Goal: Task Accomplishment & Management: Manage account settings

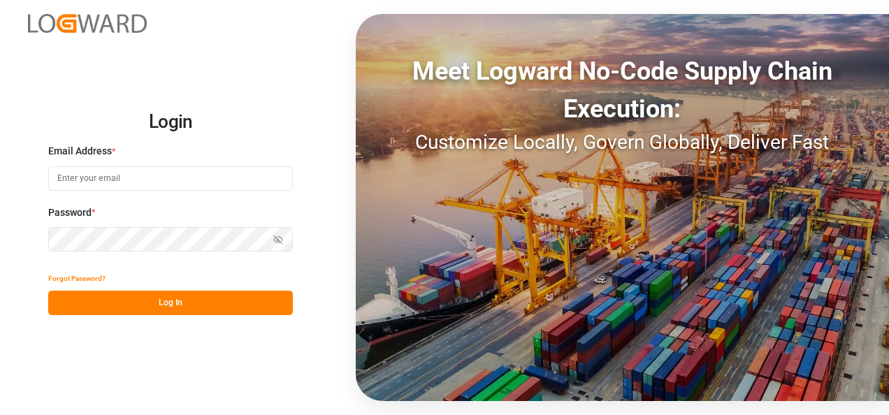
click at [158, 180] on input at bounding box center [170, 178] width 244 height 24
type input "[PERSON_NAME][EMAIL_ADDRESS][PERSON_NAME][DOMAIN_NAME]"
click at [182, 300] on button "Log In" at bounding box center [170, 303] width 244 height 24
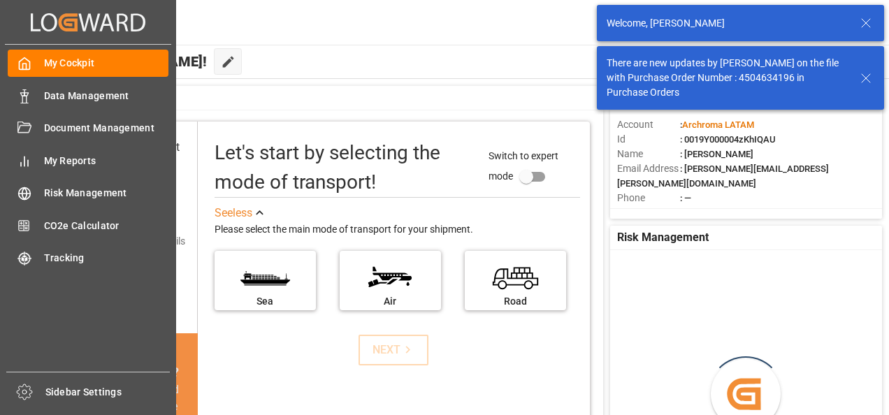
click at [28, 96] on icon at bounding box center [24, 96] width 14 height 14
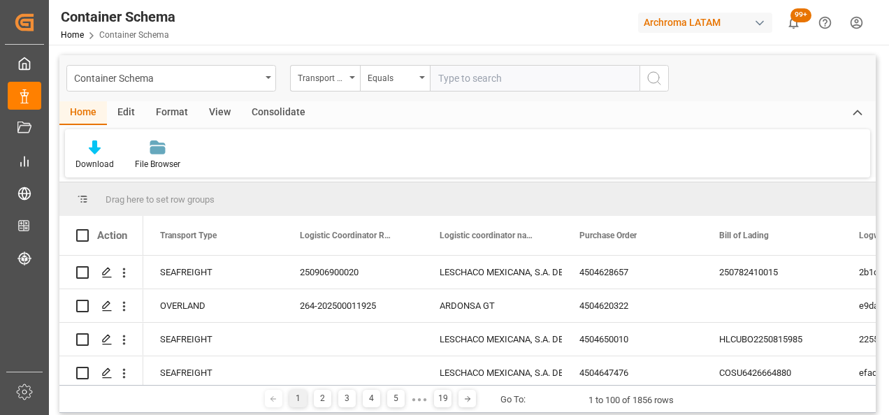
click at [272, 78] on div "Container Schema" at bounding box center [171, 78] width 210 height 27
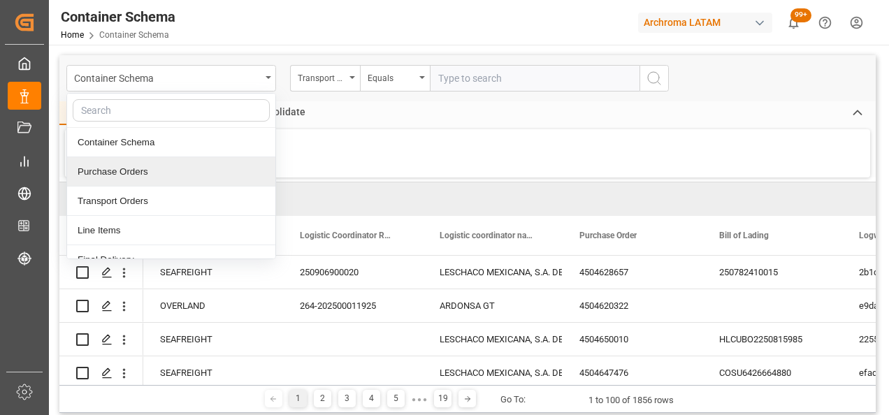
click at [143, 173] on div "Purchase Orders" at bounding box center [171, 171] width 208 height 29
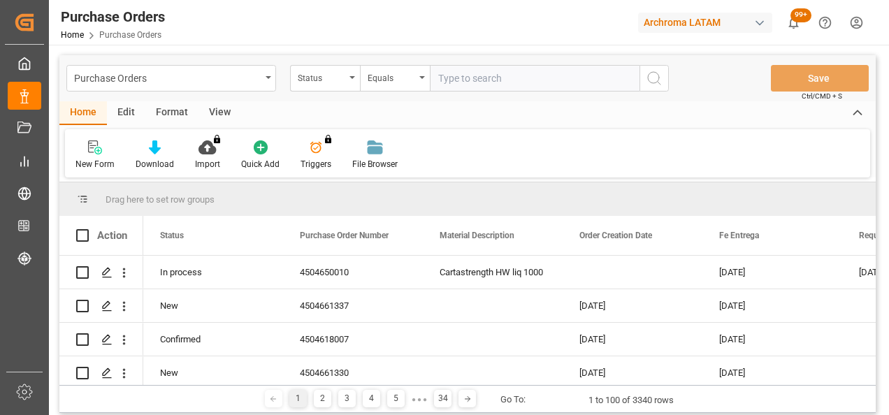
click at [352, 78] on icon "open menu" at bounding box center [352, 77] width 6 height 3
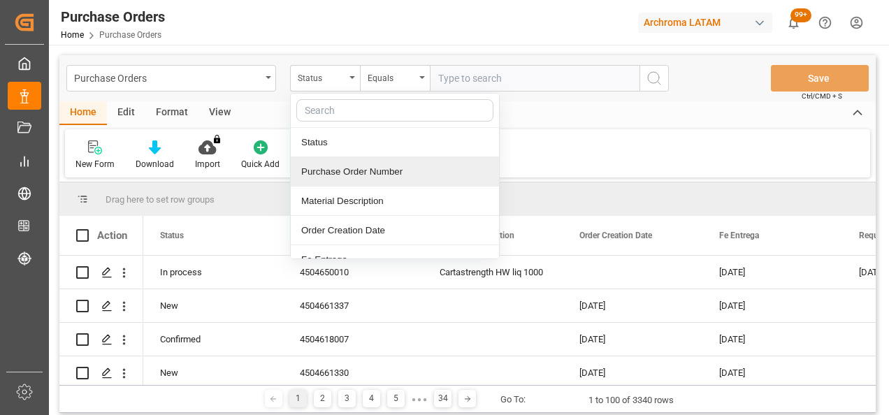
click at [362, 166] on div "Purchase Order Number" at bounding box center [395, 171] width 208 height 29
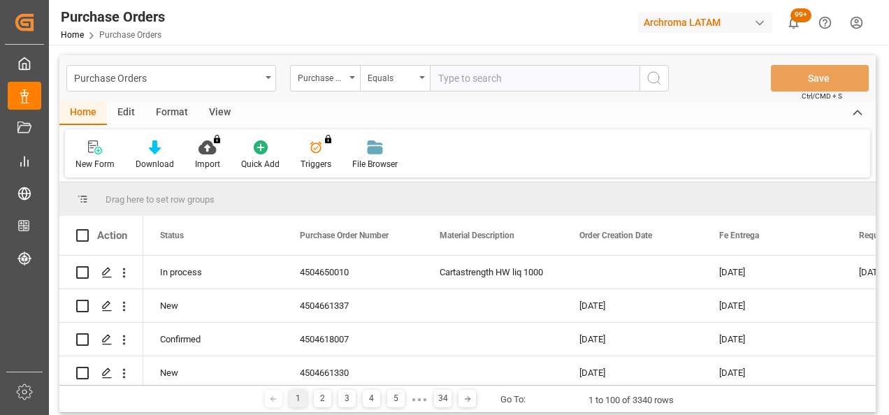
click at [460, 75] on input "text" at bounding box center [535, 78] width 210 height 27
paste input "4504629096"
type input "4504629096"
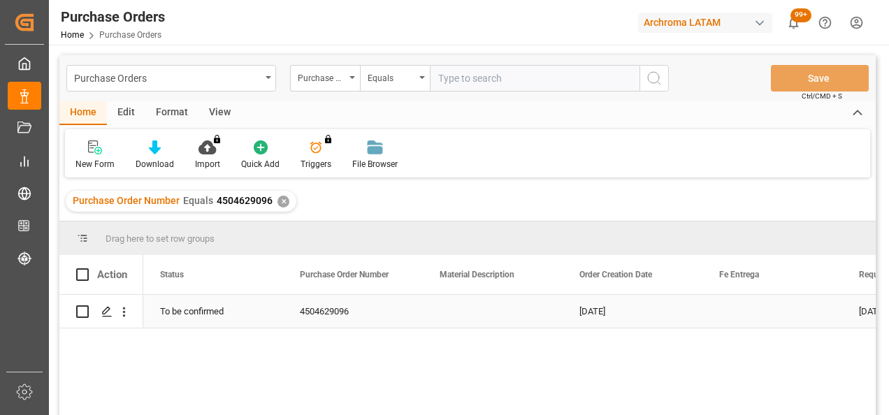
click at [110, 312] on icon "Press SPACE to select this row." at bounding box center [106, 311] width 11 height 11
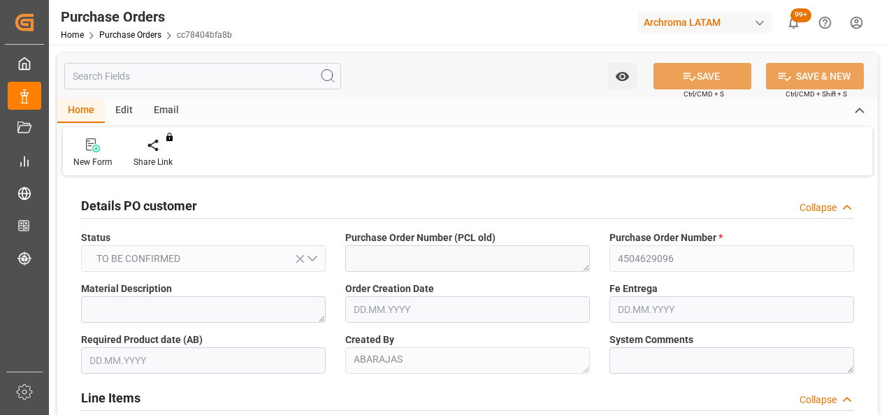
type input "[DATE]"
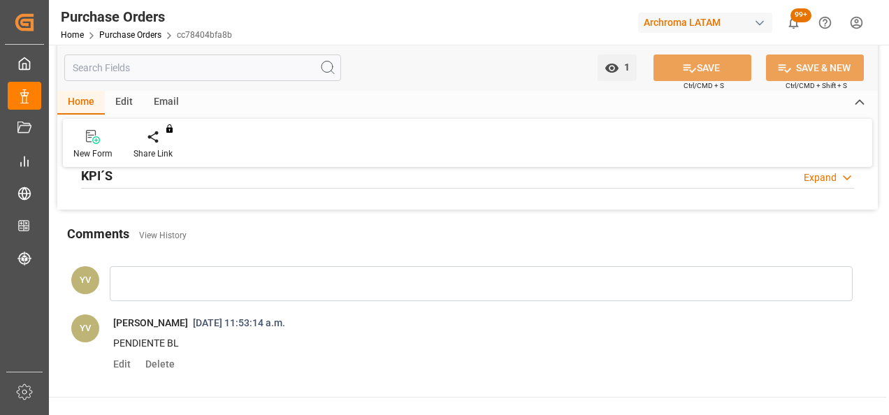
scroll to position [978, 0]
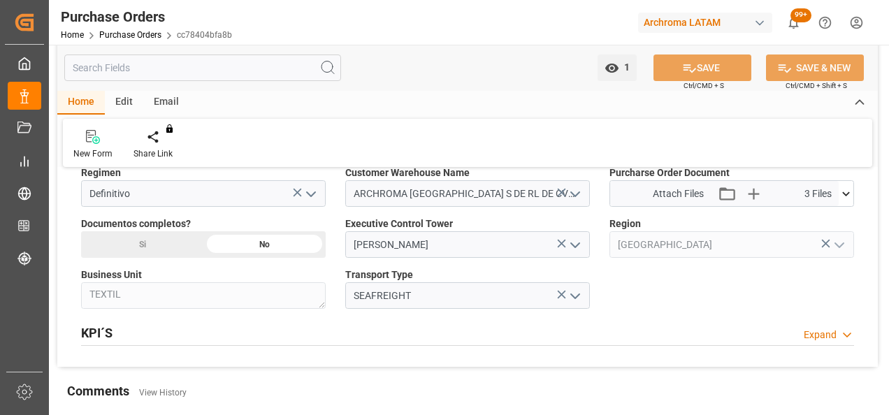
click at [847, 190] on icon at bounding box center [845, 194] width 15 height 15
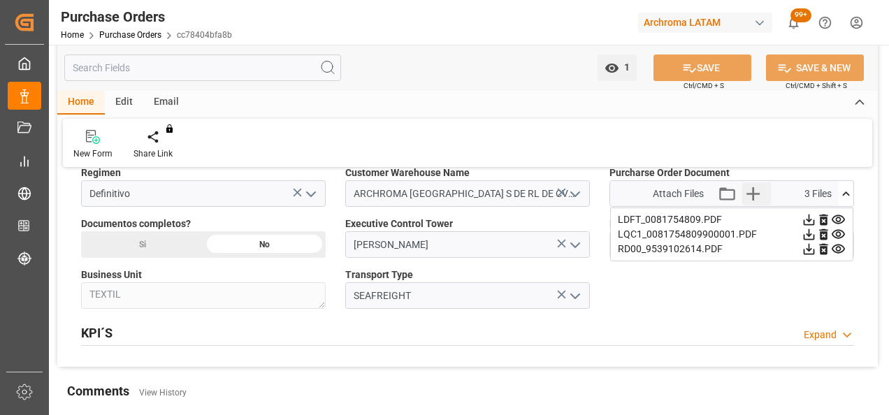
click at [753, 193] on icon "button" at bounding box center [752, 193] width 13 height 13
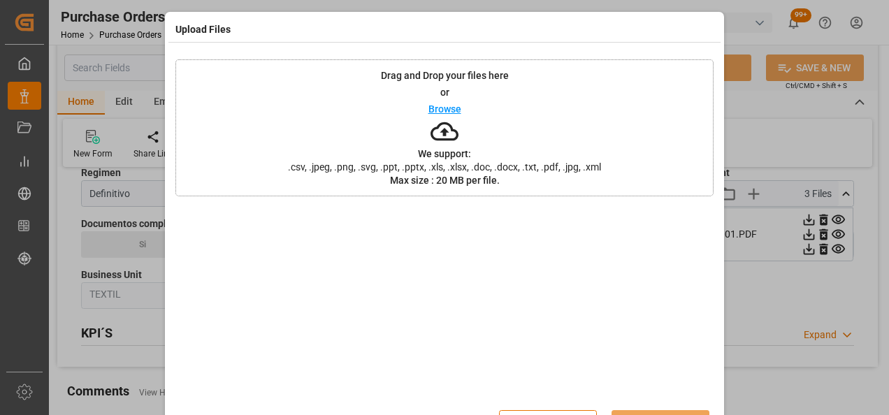
click at [280, 66] on div "Drag and Drop your files here or Browse We support: .csv, .jpeg, .png, .svg, .p…" at bounding box center [444, 127] width 538 height 137
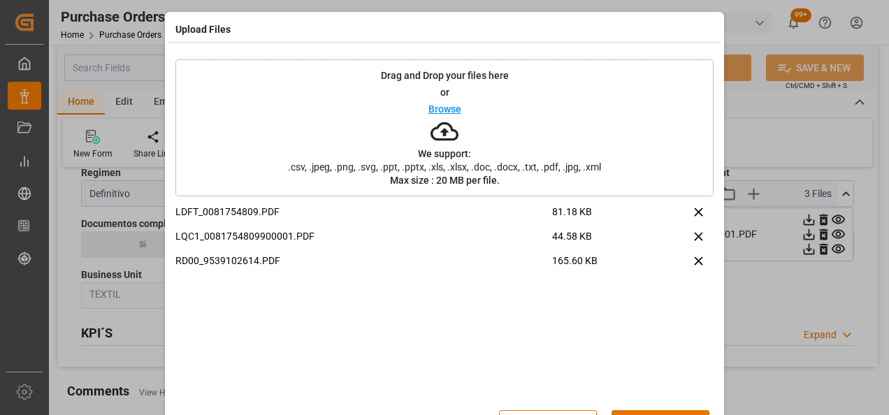
click at [657, 414] on button "Upload" at bounding box center [660, 423] width 98 height 27
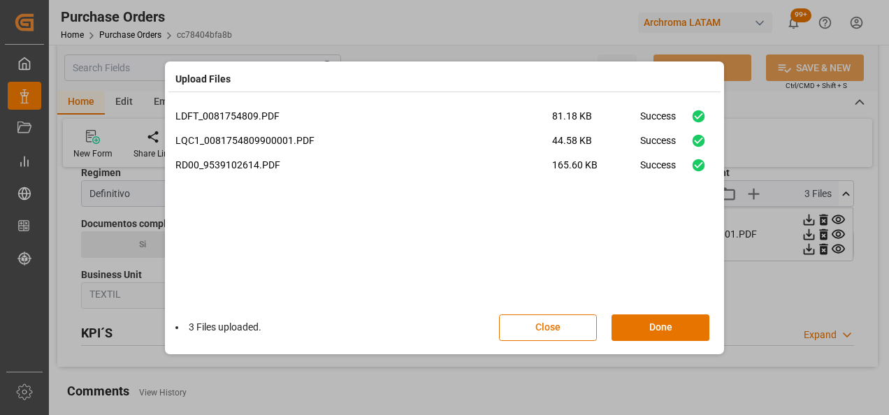
click at [648, 326] on button "Done" at bounding box center [660, 327] width 98 height 27
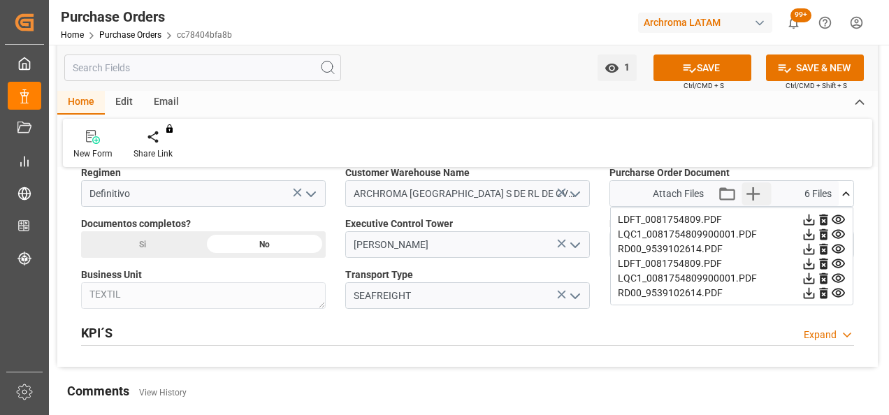
click at [747, 184] on icon "button" at bounding box center [753, 193] width 22 height 22
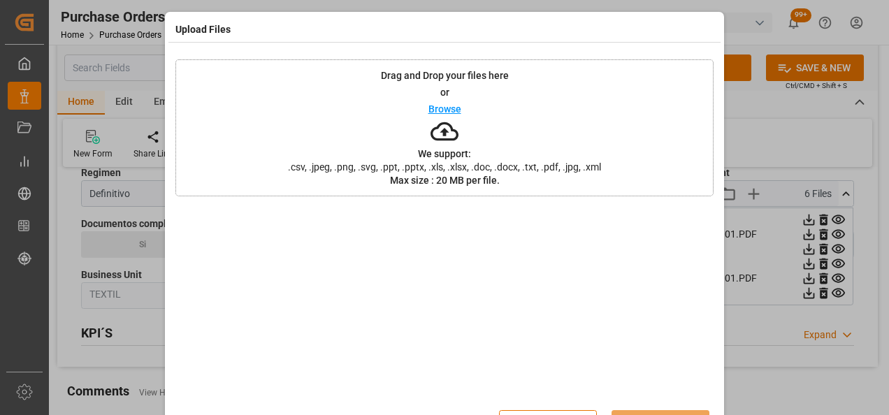
click at [353, 118] on div "Drag and Drop your files here or Browse We support: .csv, .jpeg, .png, .svg, .p…" at bounding box center [444, 127] width 538 height 137
click at [343, 101] on div "Drag and Drop your files here or Browse We support: .csv, .jpeg, .png, .svg, .p…" at bounding box center [444, 127] width 538 height 137
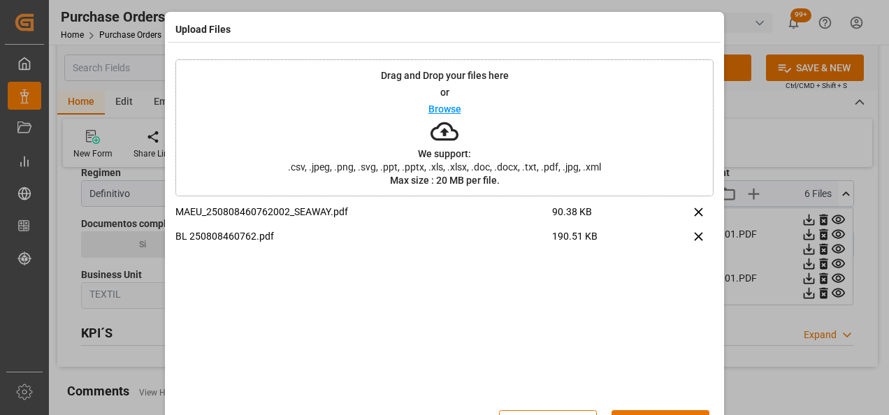
scroll to position [45, 0]
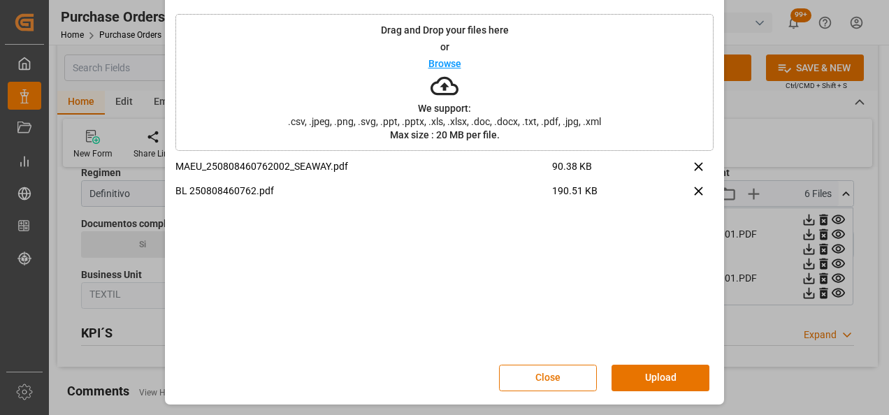
click at [665, 377] on button "Upload" at bounding box center [660, 378] width 98 height 27
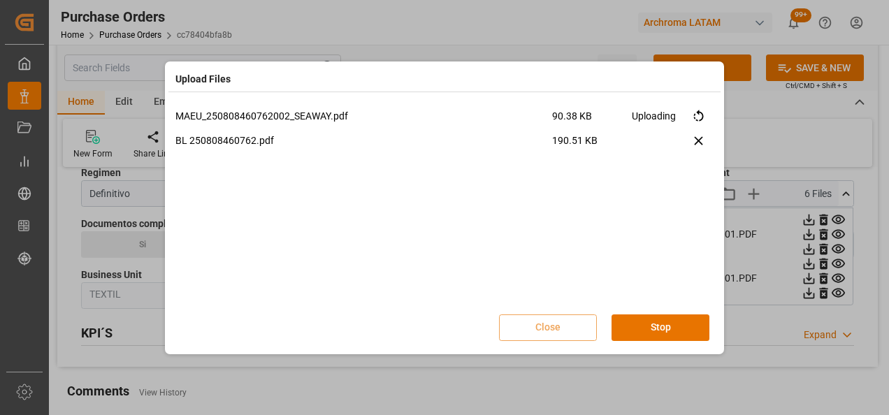
scroll to position [0, 0]
click at [668, 332] on button "Done" at bounding box center [660, 327] width 98 height 27
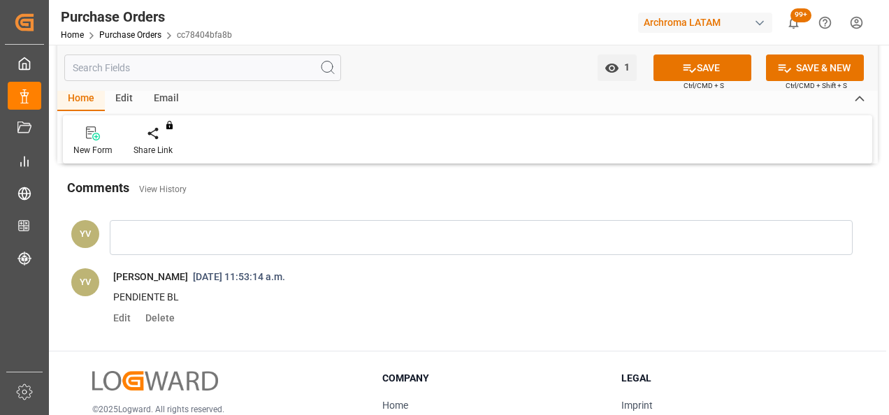
scroll to position [1257, 0]
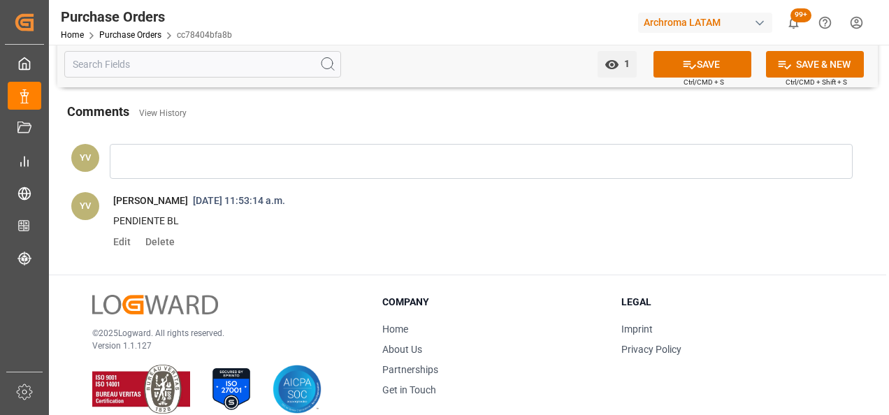
click at [149, 163] on div at bounding box center [481, 161] width 743 height 35
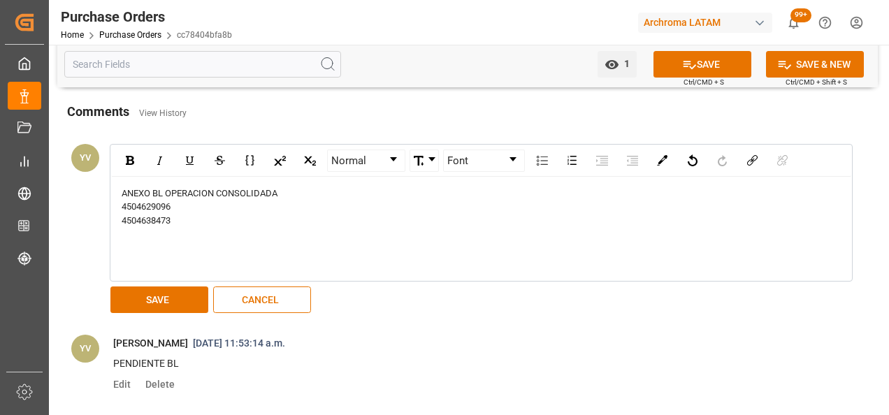
click at [172, 302] on button "SAVE" at bounding box center [159, 299] width 98 height 27
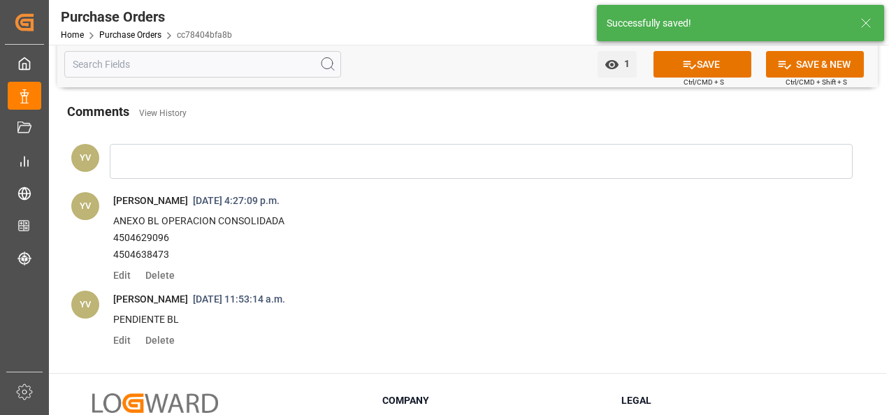
click at [688, 61] on icon at bounding box center [689, 64] width 15 height 15
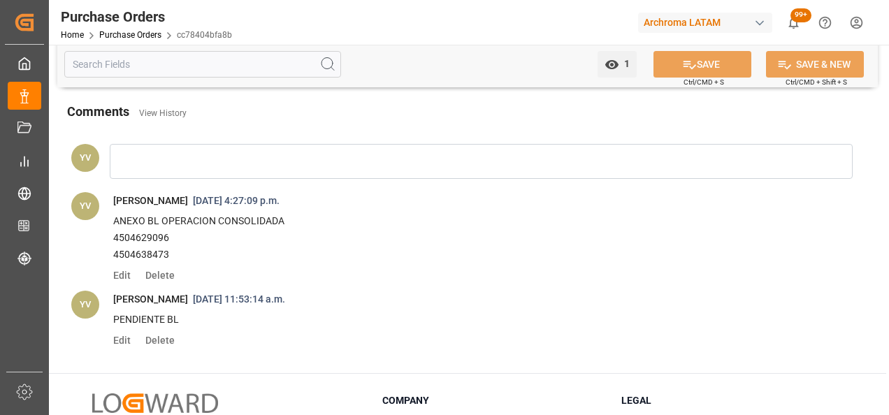
click at [139, 39] on link "Purchase Orders" at bounding box center [130, 35] width 62 height 10
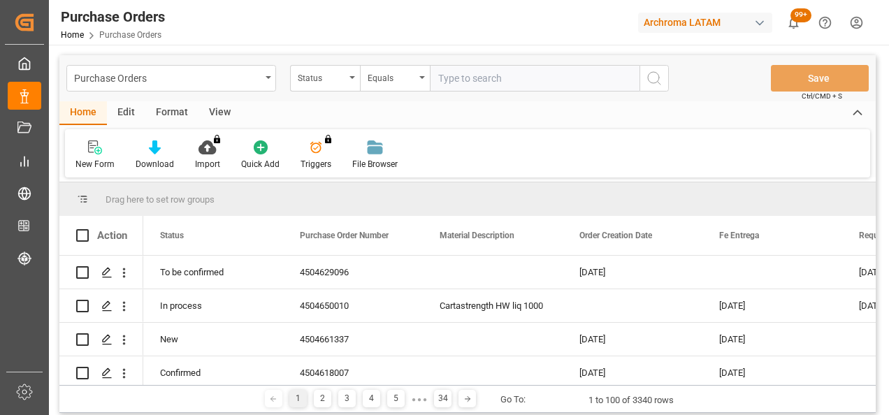
click at [345, 82] on div "Status" at bounding box center [325, 78] width 70 height 27
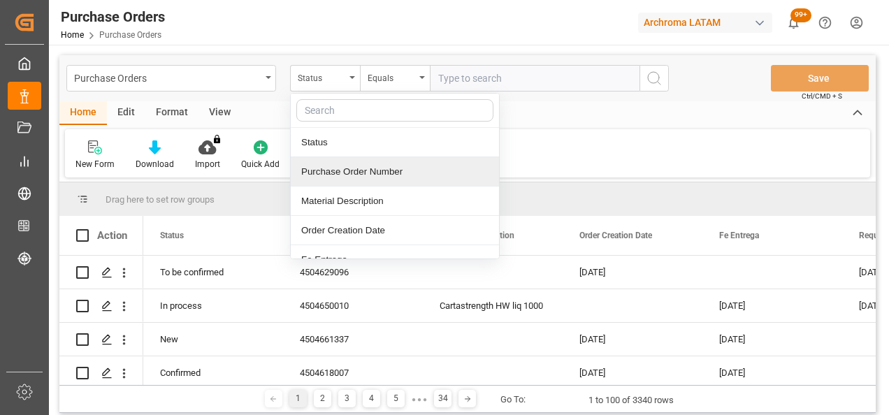
click at [362, 177] on div "Purchase Order Number" at bounding box center [395, 171] width 208 height 29
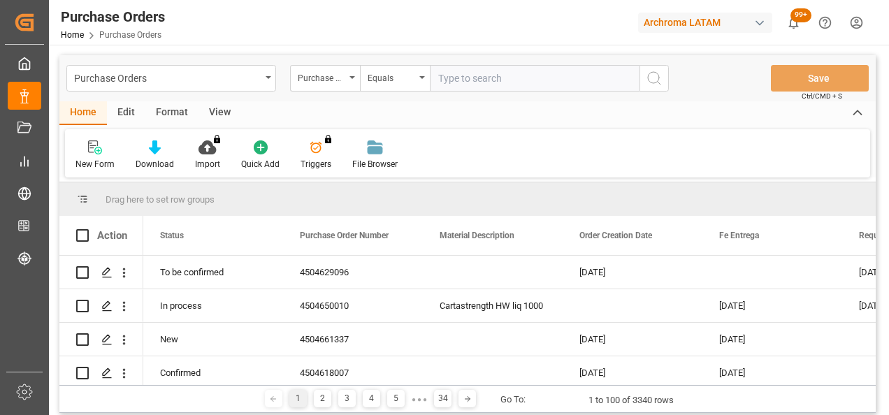
click at [450, 73] on input "text" at bounding box center [535, 78] width 210 height 27
paste input "4504638473"
type input "4504638473"
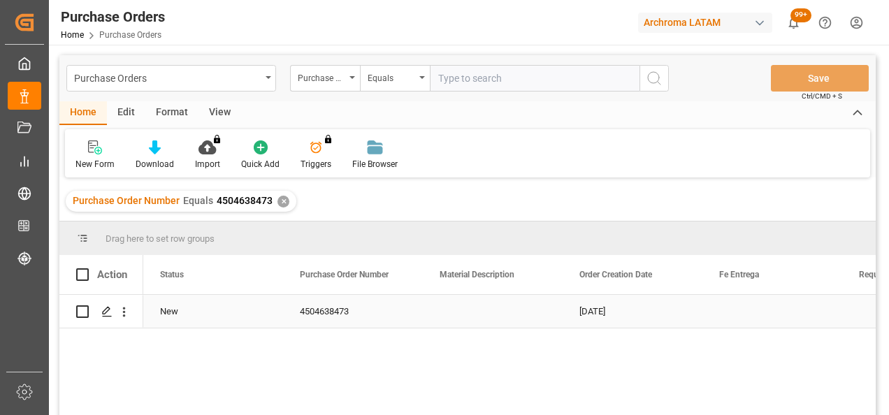
click at [105, 310] on polygon "Press SPACE to select this row." at bounding box center [106, 310] width 7 height 7
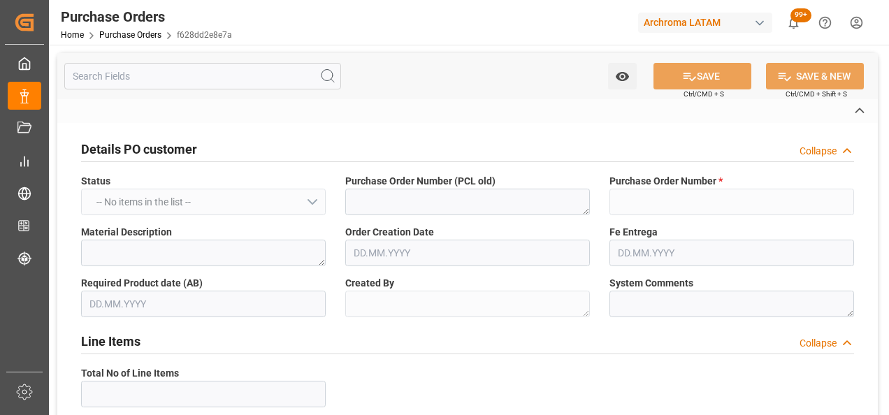
type input "4504638473"
type textarea "ABARAJAS"
type textarea "No Line Item Found"
type input "4001"
type input "ARCHROMA MANAGEMENT GMBH"
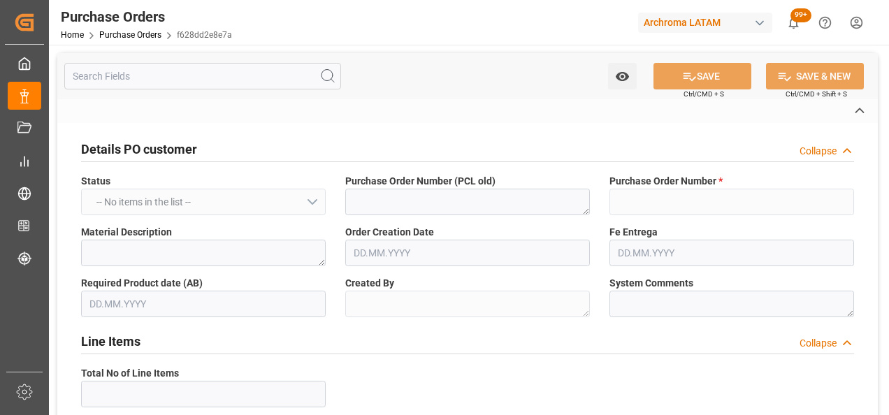
type input "Definitivo"
type input "ARCHROMA [GEOGRAPHIC_DATA] S DE RL DE CV ([GEOGRAPHIC_DATA][PERSON_NAME])"
type input "[PERSON_NAME]"
type input "[GEOGRAPHIC_DATA]"
type textarea "TEXTIL"
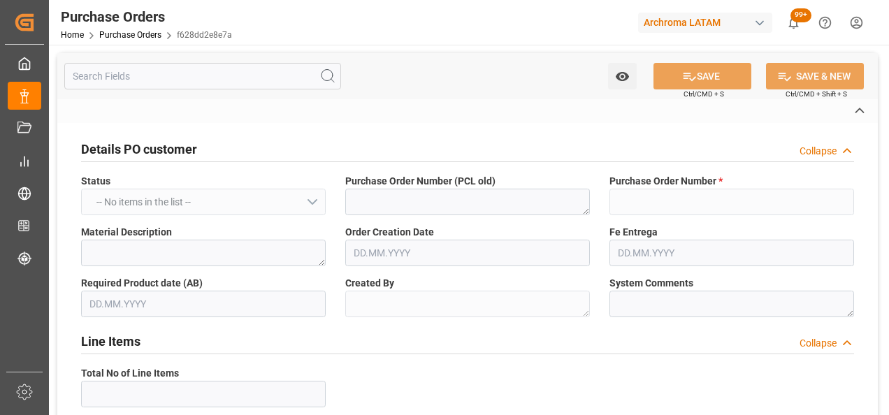
type input "SEAFREIGHT"
type input "1"
type input "[DATE]"
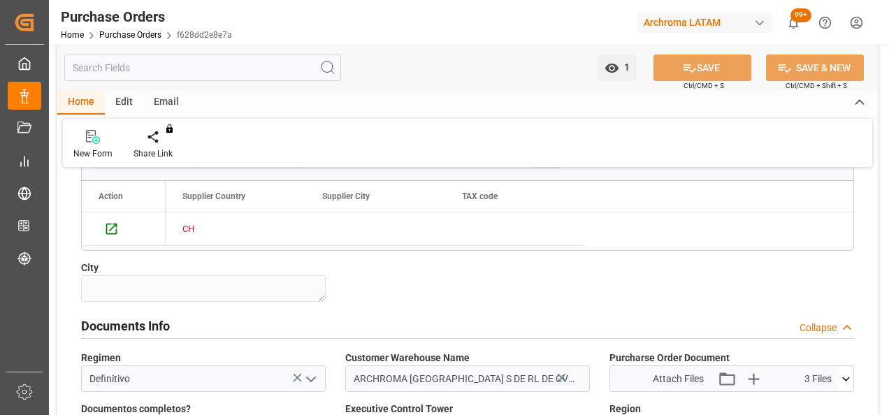
scroll to position [908, 0]
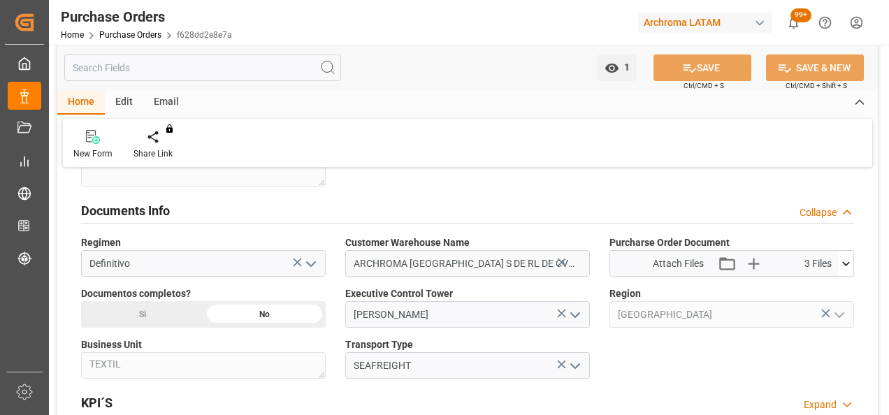
click at [298, 258] on icon at bounding box center [297, 262] width 8 height 8
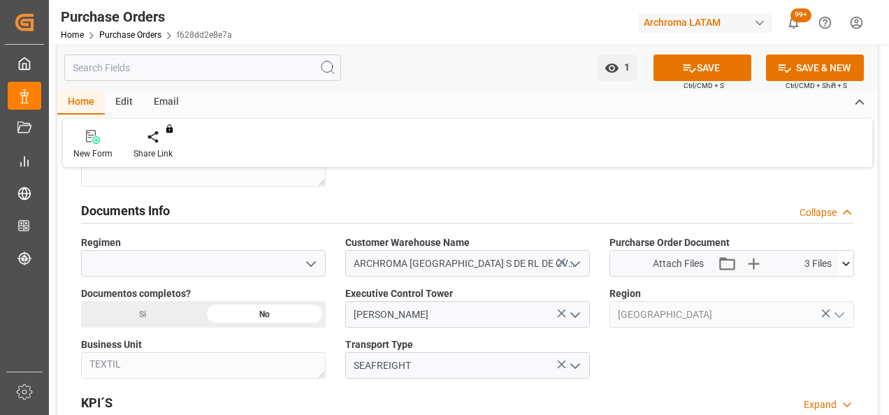
click at [561, 258] on icon at bounding box center [561, 262] width 15 height 15
click at [849, 256] on icon at bounding box center [845, 263] width 15 height 15
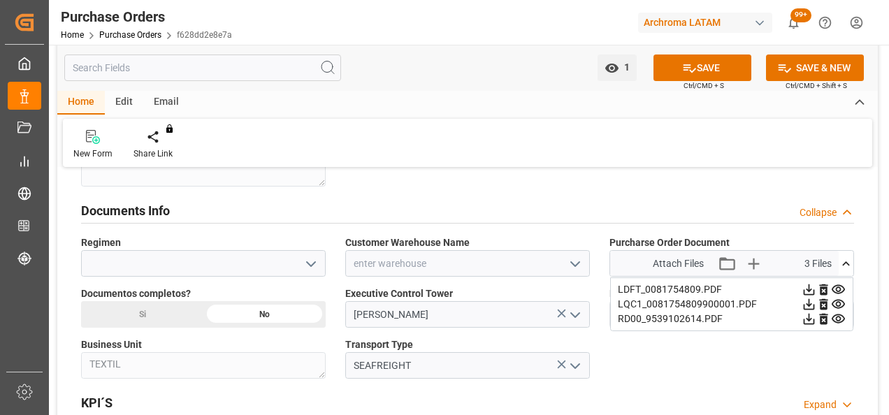
click at [815, 289] on icon at bounding box center [808, 289] width 11 height 11
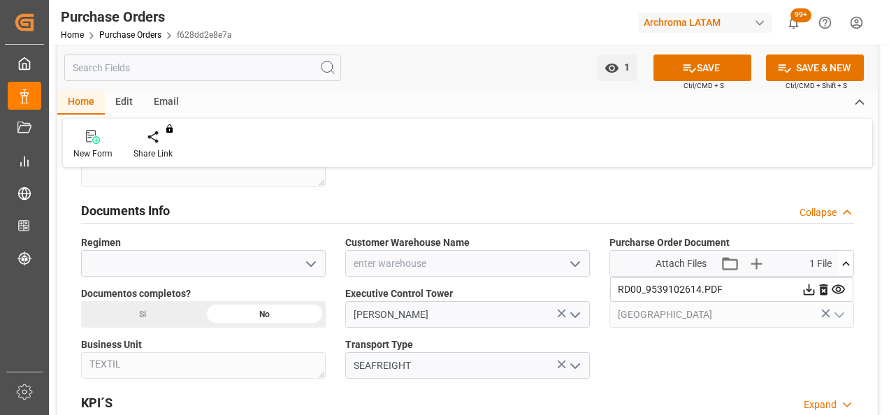
click at [815, 289] on icon at bounding box center [808, 289] width 11 height 11
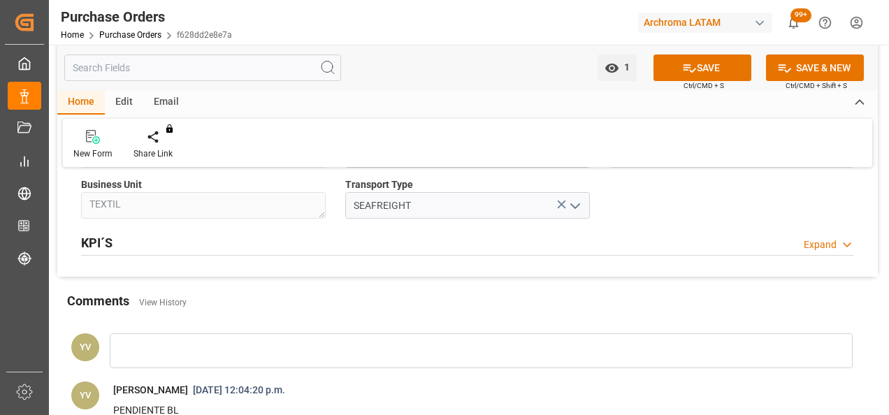
scroll to position [1118, 0]
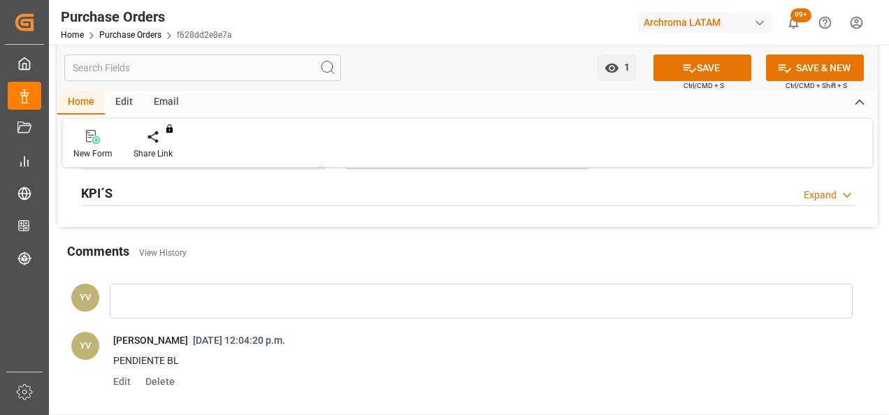
click at [154, 377] on span "Delete" at bounding box center [157, 381] width 34 height 11
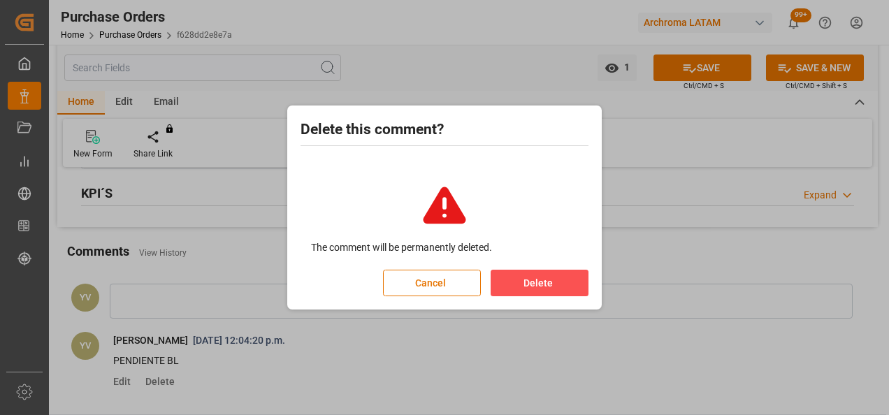
click at [509, 281] on button "Delete" at bounding box center [539, 283] width 98 height 27
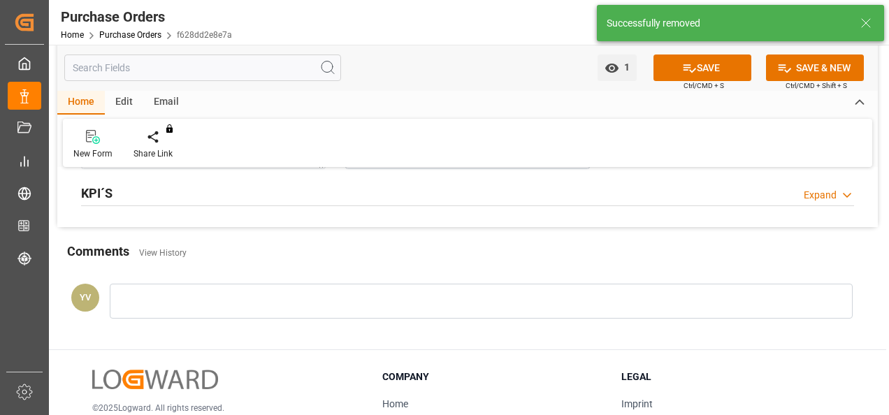
click at [706, 63] on button "SAVE" at bounding box center [702, 67] width 98 height 27
